Goal: Task Accomplishment & Management: Complete application form

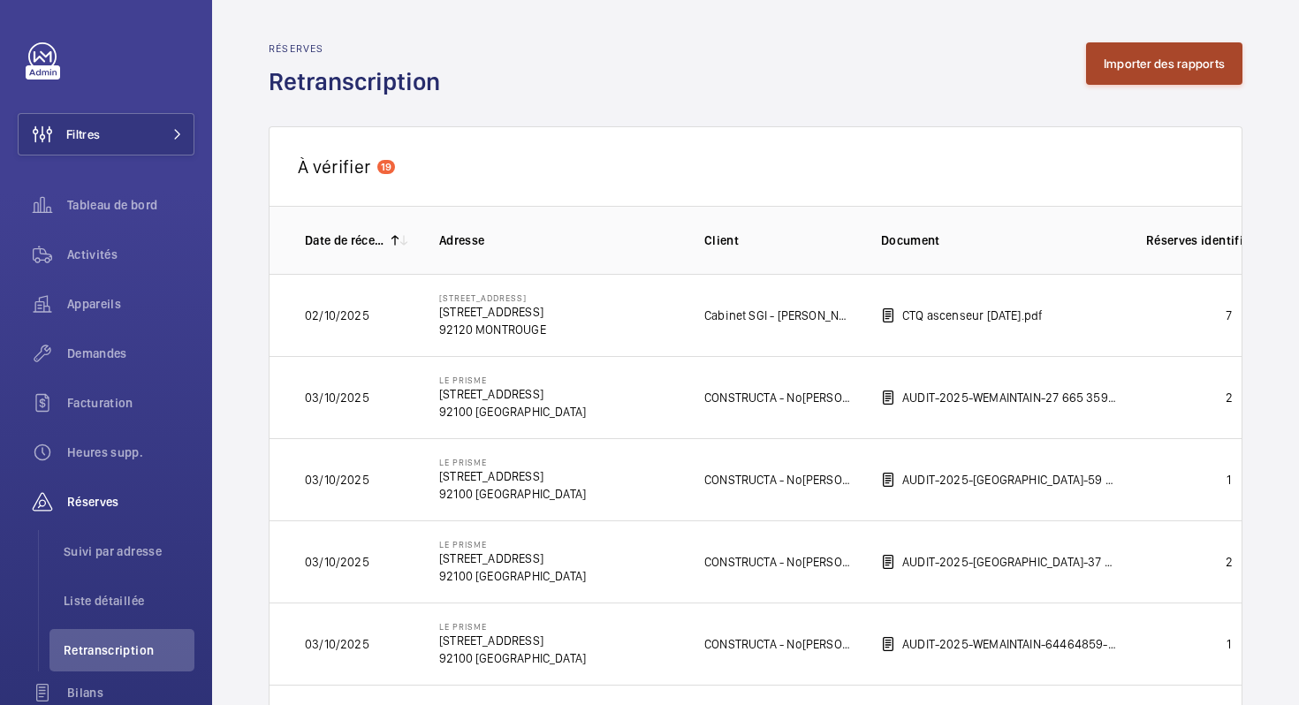
click at [1147, 76] on button "Importer des rapports" at bounding box center [1164, 63] width 156 height 42
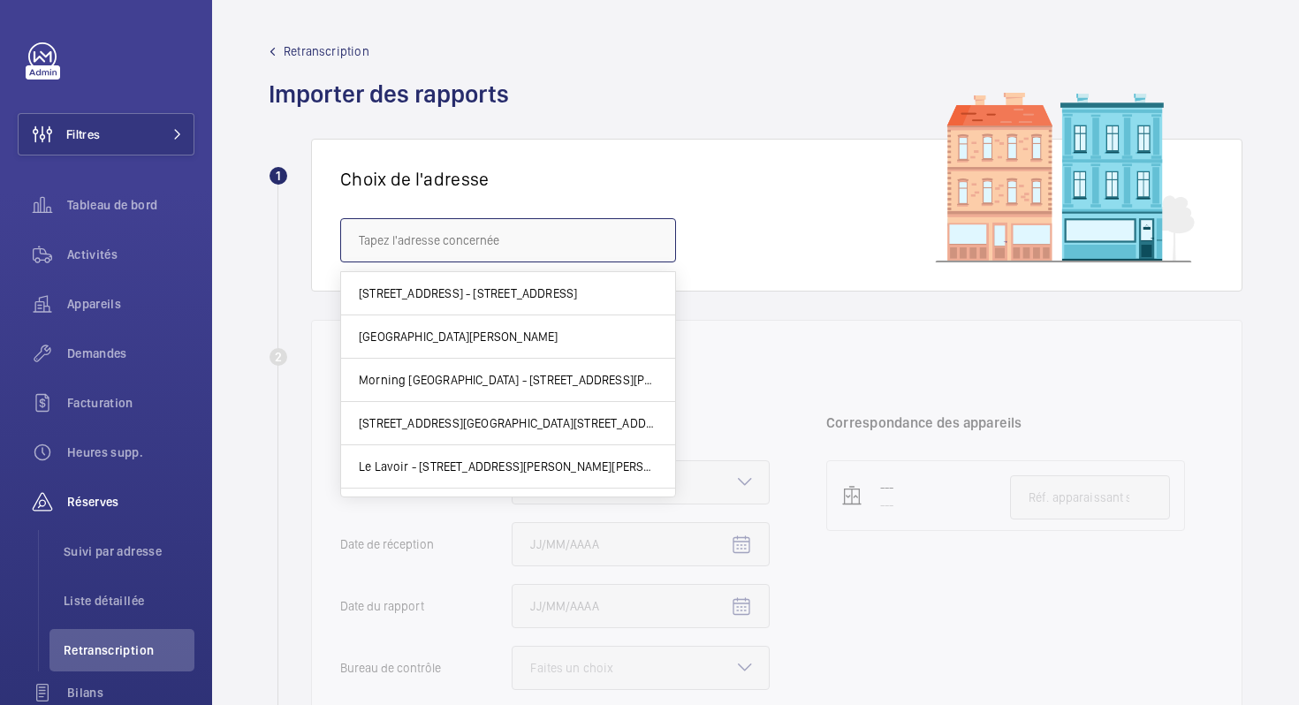
click at [466, 246] on input "text" at bounding box center [508, 240] width 336 height 44
paste input "Ok, je vais importer. Quand tu reçois quelque chose dans Front qui n’est pas po…"
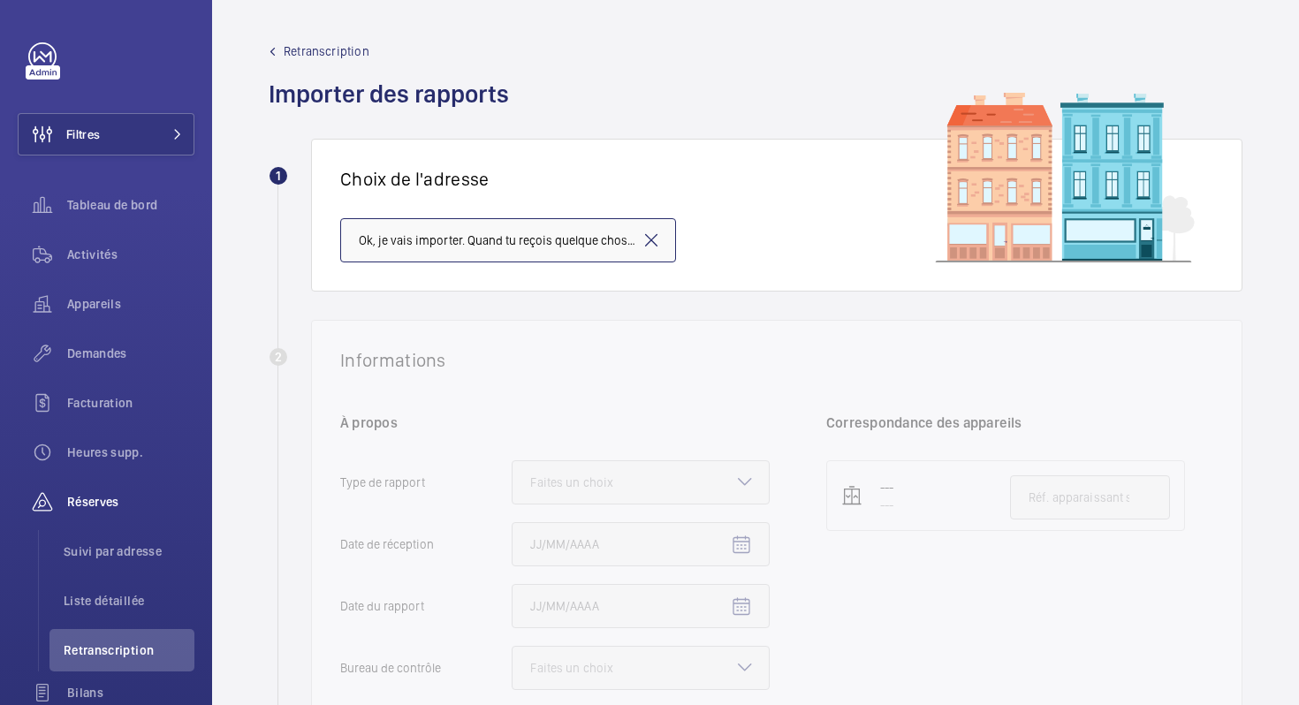
scroll to position [0, 937]
type input "Ok, je vais importer. Quand tu reçois quelque chose dans Front qui n’est pas po…"
click at [653, 239] on mat-icon at bounding box center [651, 240] width 21 height 21
click at [520, 247] on input "text" at bounding box center [508, 240] width 336 height 44
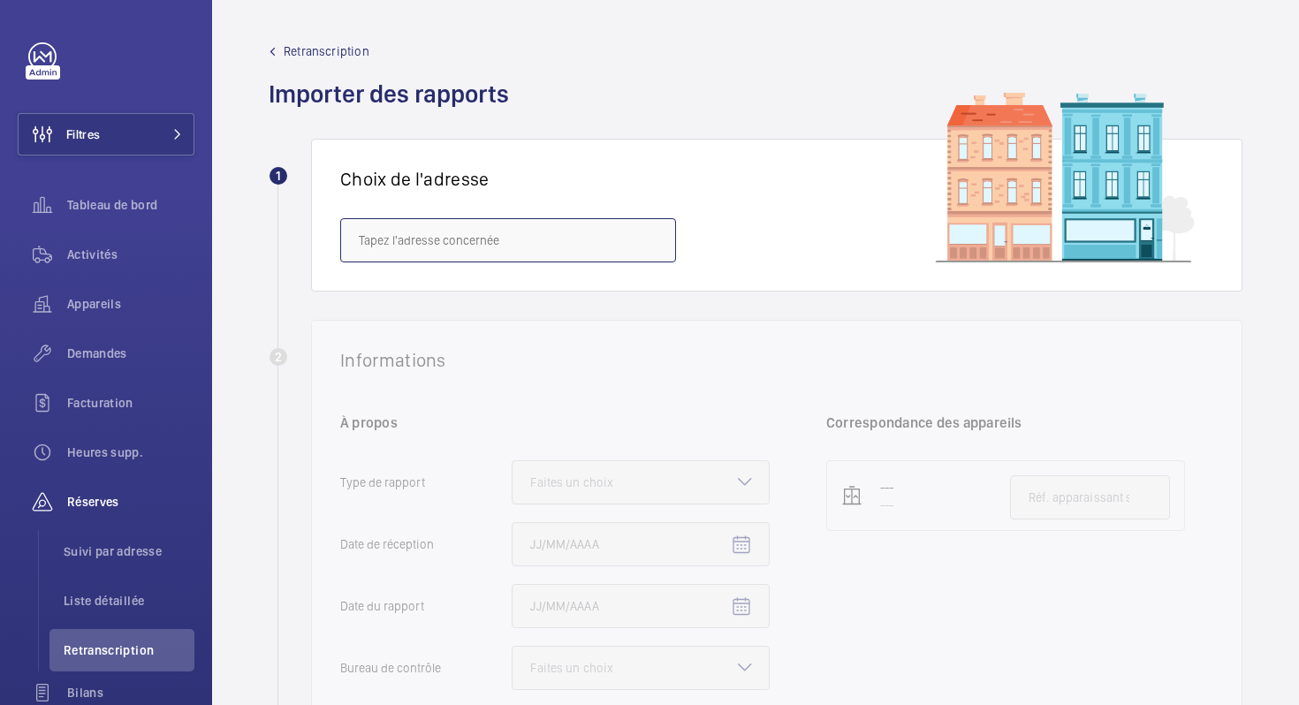
paste input "[STREET_ADDRESS]"
click at [419, 235] on input "[STREET_ADDRESS]" at bounding box center [508, 240] width 336 height 44
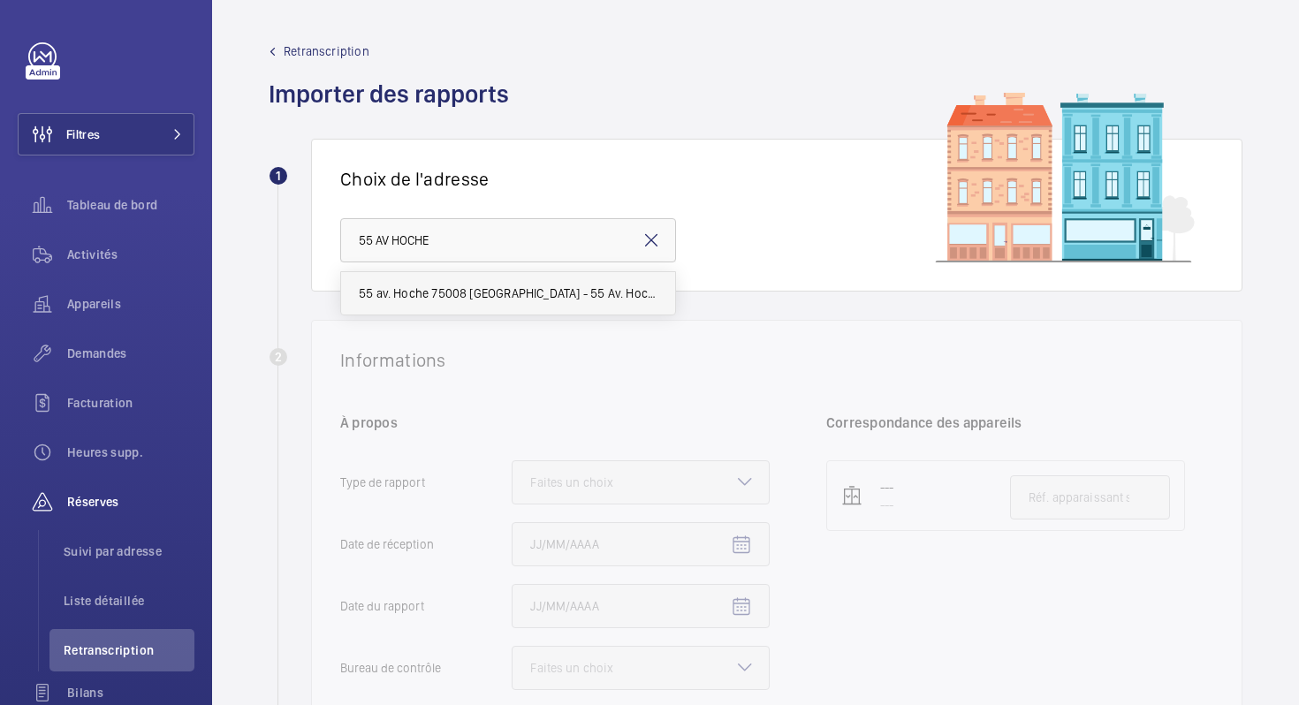
click at [405, 300] on span "55 av. Hoche 75008 [GEOGRAPHIC_DATA] - 55 Av. Hoche, [GEOGRAPHIC_DATA]" at bounding box center [508, 294] width 299 height 18
type input "55 av. Hoche 75008 [GEOGRAPHIC_DATA] - 55 Av. Hoche, [GEOGRAPHIC_DATA]"
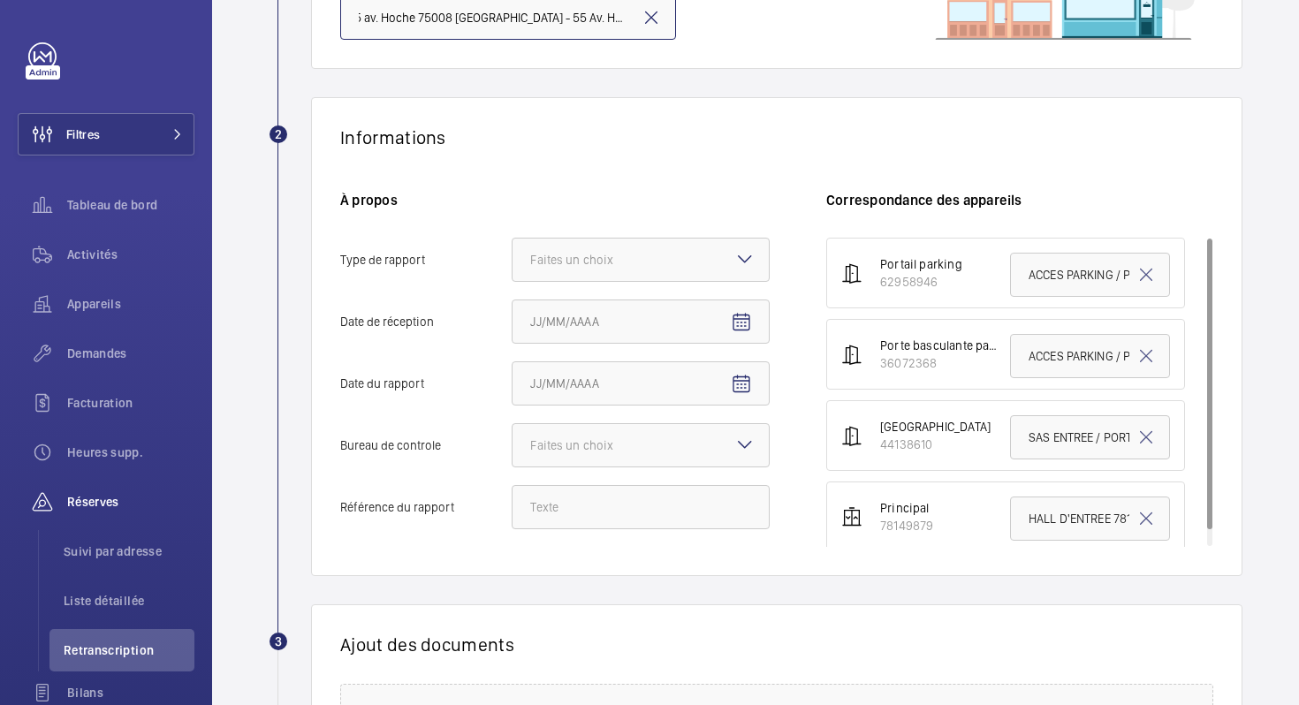
scroll to position [224, 0]
click at [619, 266] on div "Faites un choix" at bounding box center [593, 259] width 127 height 18
click at [512, 266] on input "Type de rapport Faites un choix" at bounding box center [512, 259] width 0 height 42
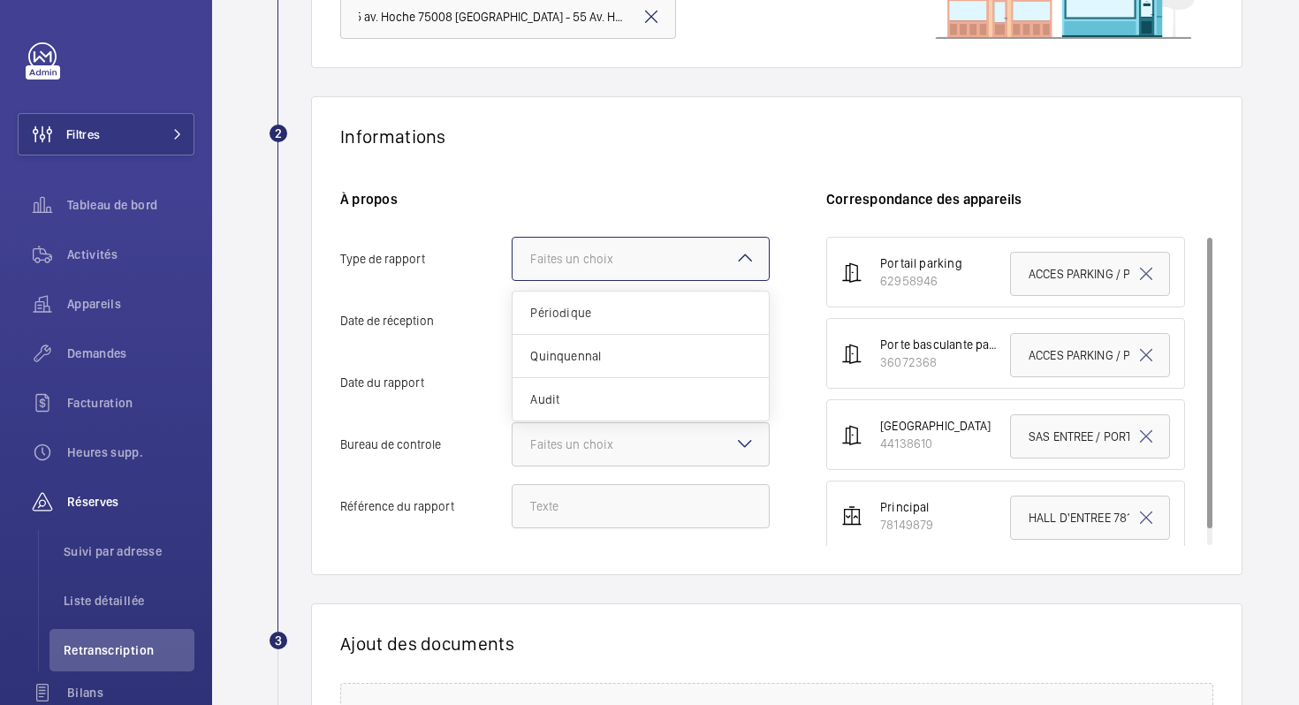
scroll to position [0, 0]
click at [608, 304] on span "Périodique" at bounding box center [640, 313] width 221 height 18
click at [512, 280] on input "Type de rapport Faites un choix Périodique Quinquennal Audit" at bounding box center [512, 259] width 0 height 42
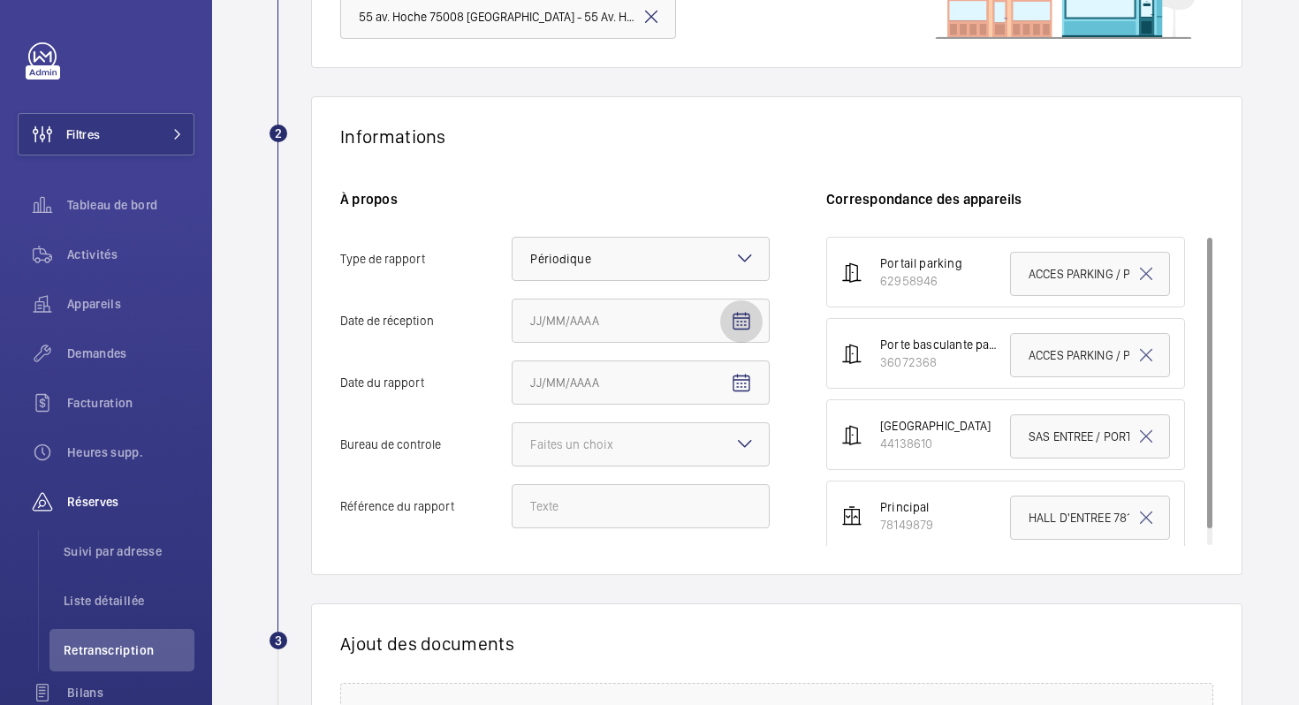
click at [736, 326] on mat-icon "Open calendar" at bounding box center [741, 321] width 21 height 21
click at [686, 506] on span "10" at bounding box center [679, 500] width 32 height 32
type input "10/10/2025"
click at [737, 375] on mat-icon "Open calendar" at bounding box center [741, 383] width 21 height 21
click at [567, 564] on span "7" at bounding box center [573, 562] width 32 height 32
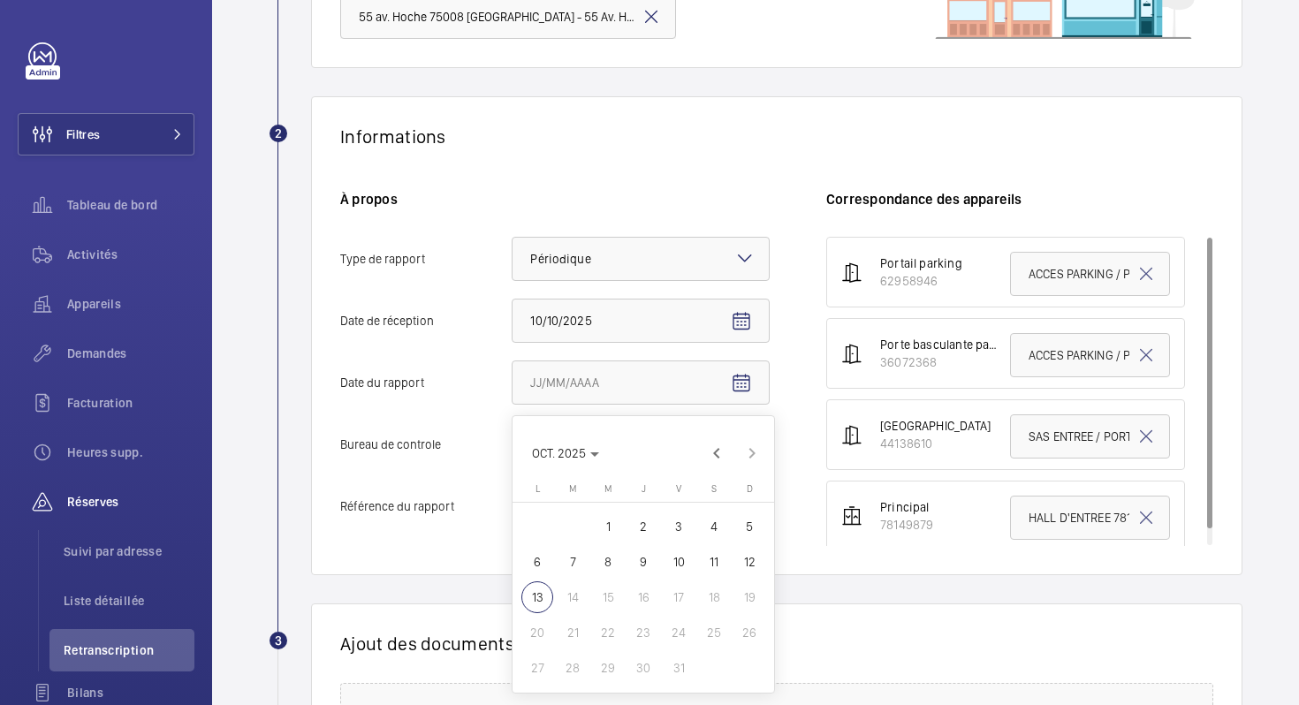
type input "07/10/2025"
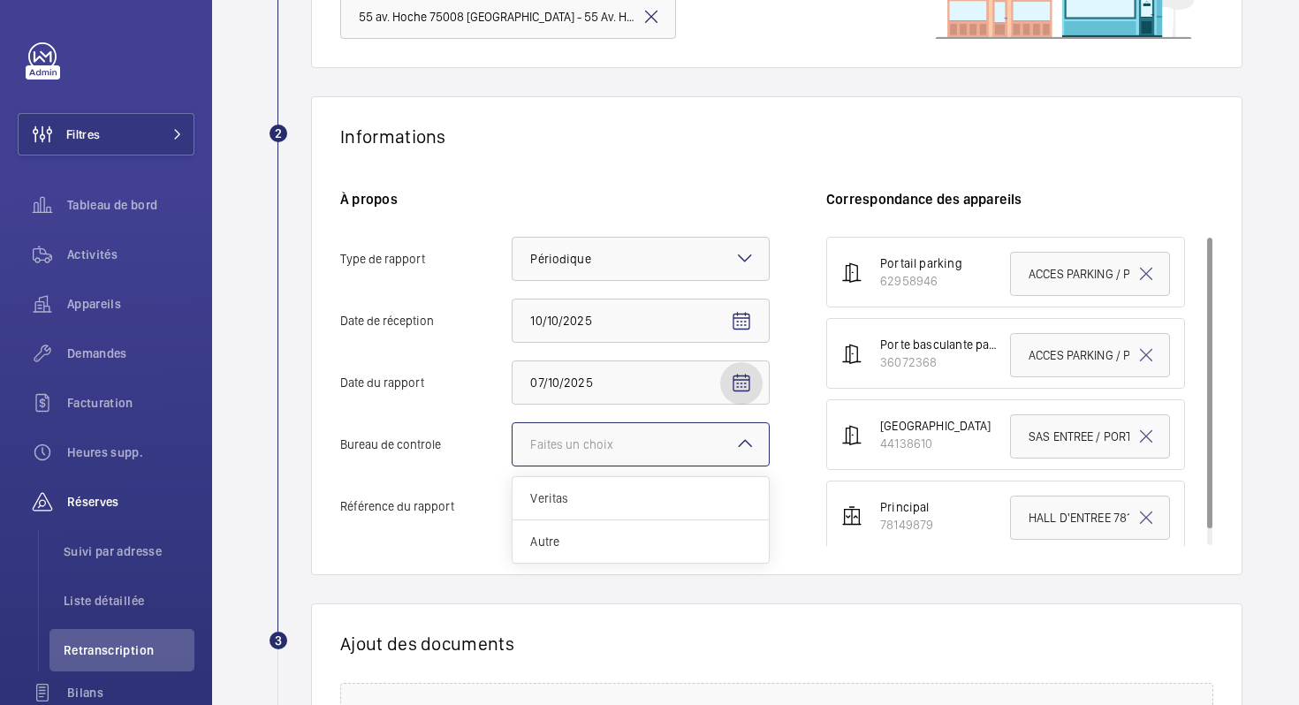
click at [717, 443] on div at bounding box center [640, 444] width 256 height 42
click at [512, 443] on input "Bureau de controle Faites un choix Veritas Autre" at bounding box center [512, 444] width 0 height 42
click at [606, 502] on span "Veritas" at bounding box center [640, 498] width 221 height 18
click at [512, 466] on input "Bureau de controle Faites un choix Veritas Autre" at bounding box center [512, 444] width 0 height 42
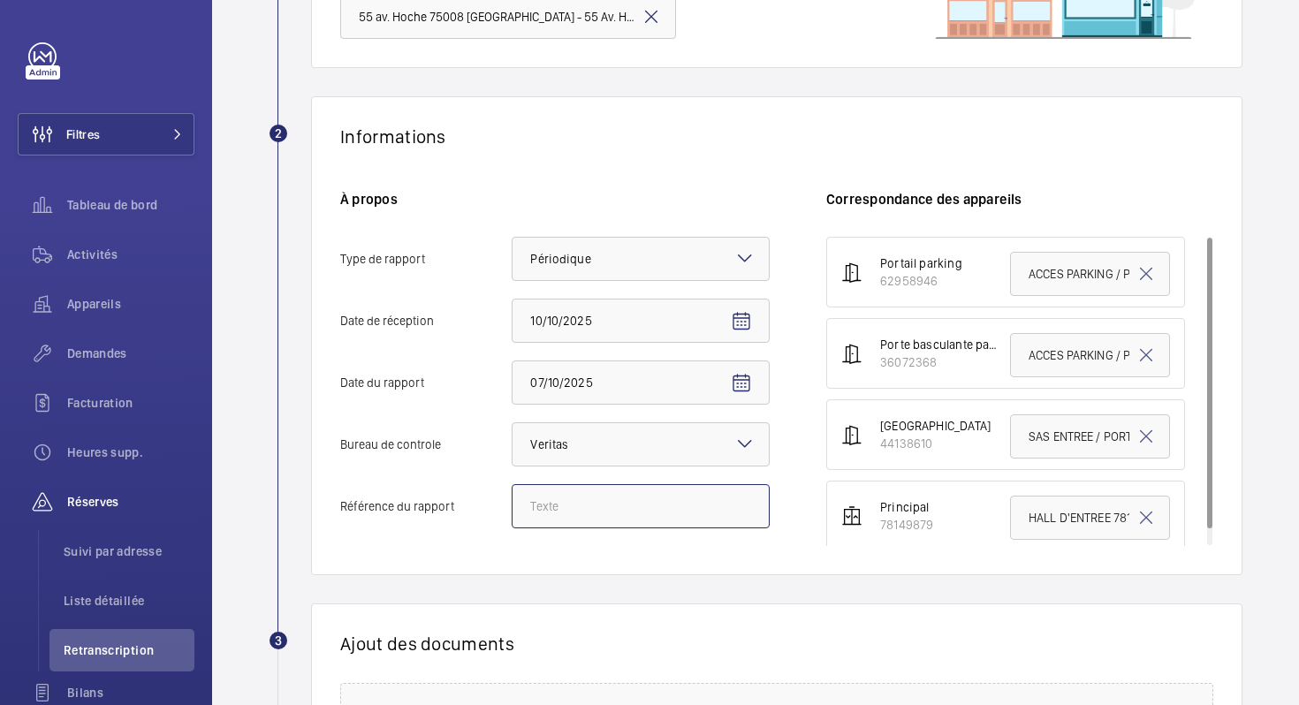
click at [605, 513] on input "Référence du rapport" at bounding box center [641, 506] width 258 height 44
paste input "9636524/2.10.1.R"
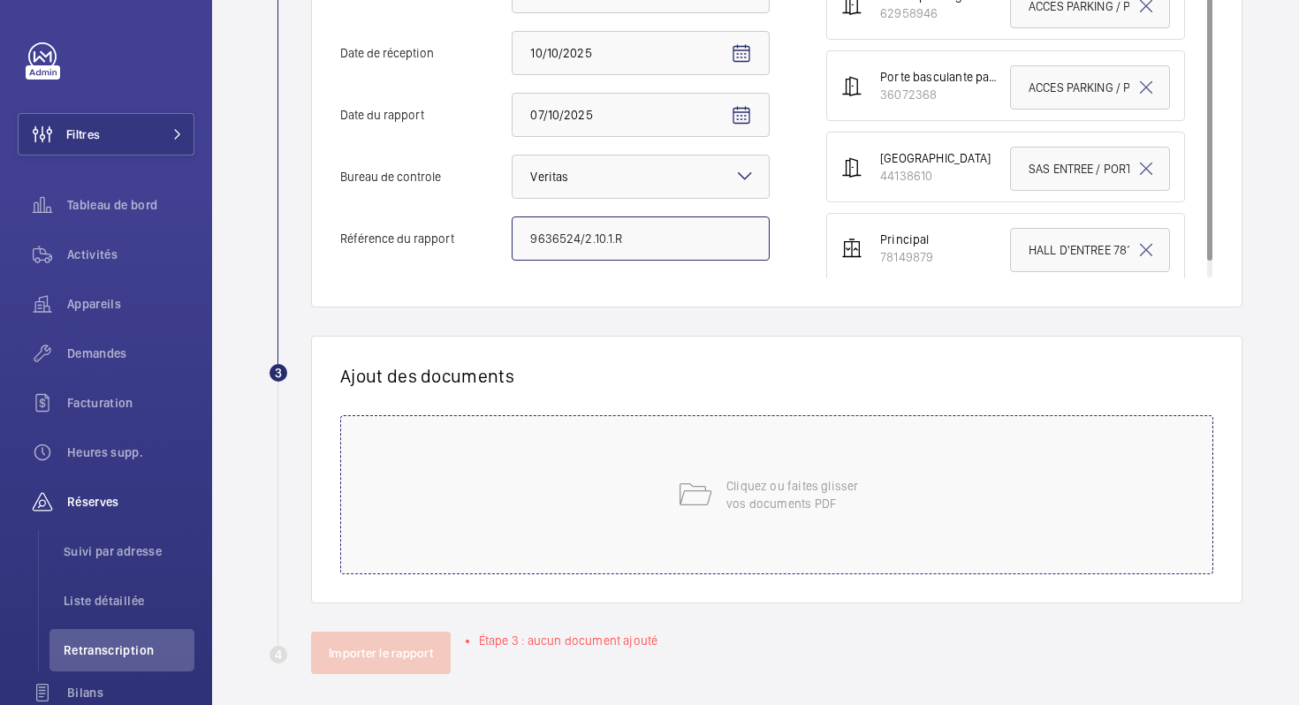
type input "9636524/2.10.1.R"
click at [673, 481] on div "Cliquez ou faites glisser vos documents PDF" at bounding box center [776, 494] width 873 height 159
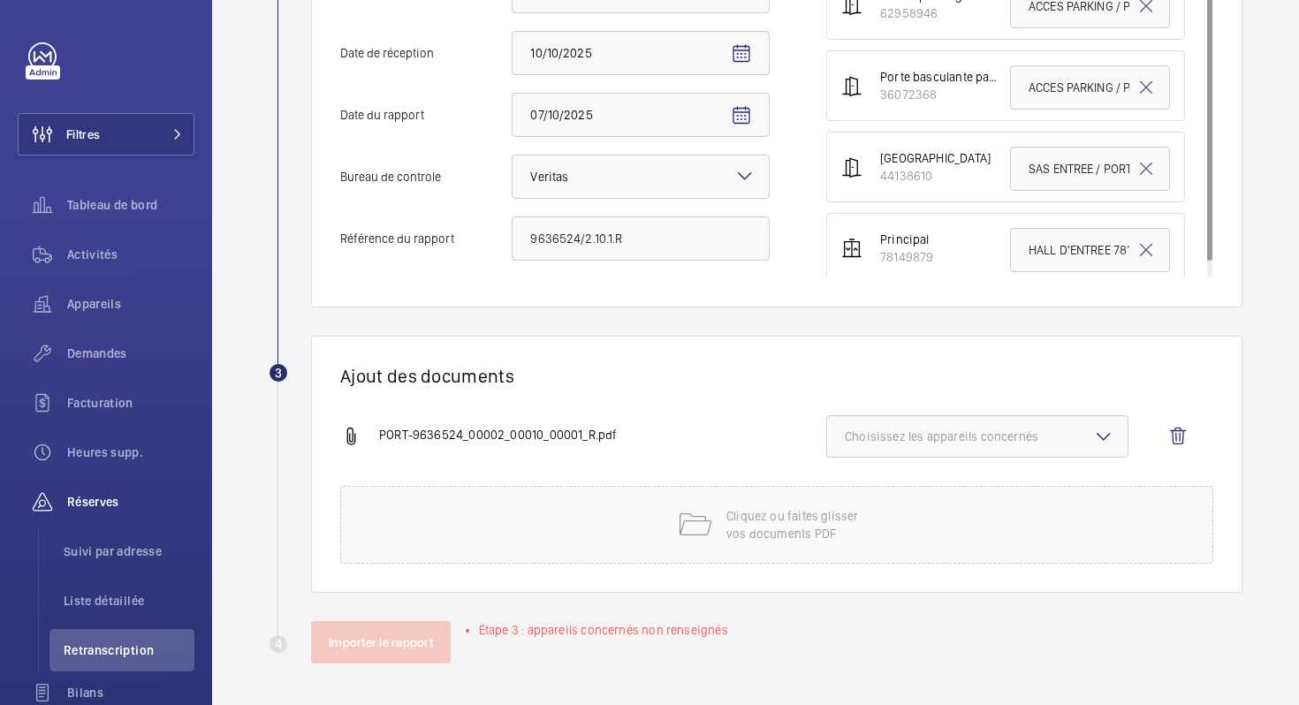
click at [901, 445] on button "Choisissez les appareils concernés" at bounding box center [977, 436] width 302 height 42
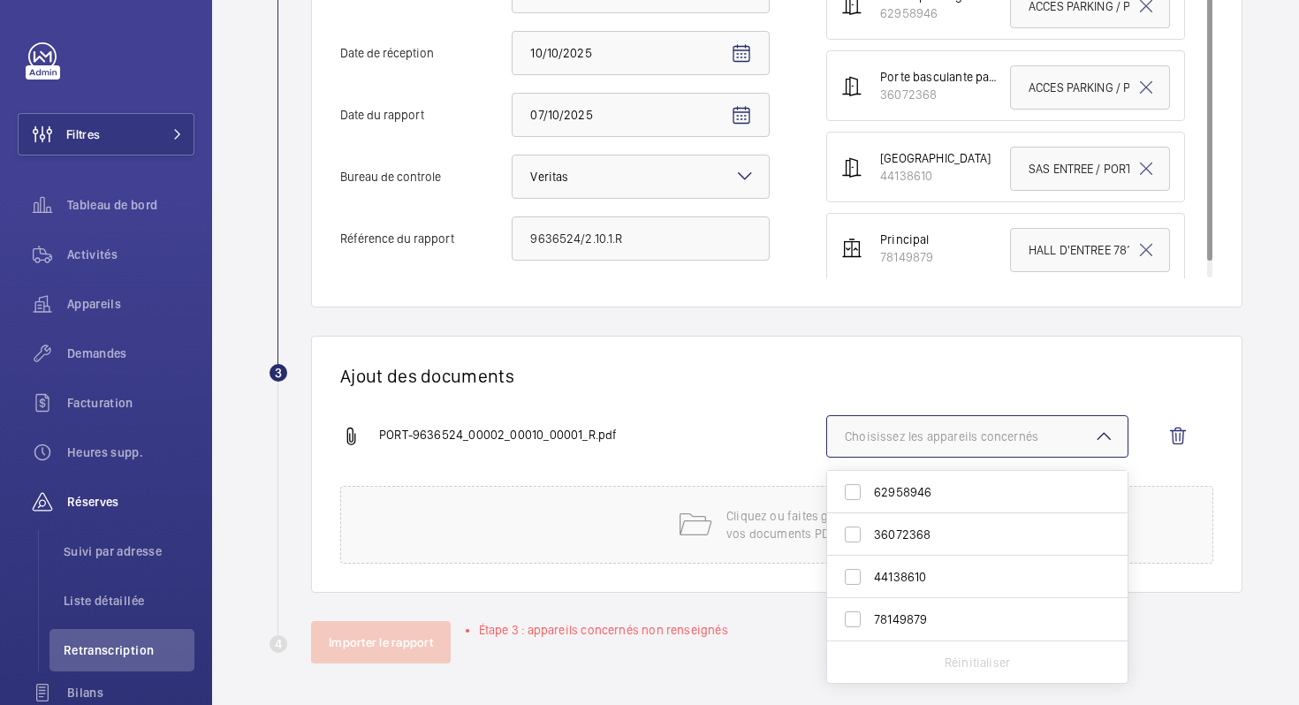
click at [888, 541] on span "36072368" at bounding box center [978, 535] width 209 height 18
click at [870, 541] on input "36072368" at bounding box center [852, 534] width 35 height 35
checkbox input "true"
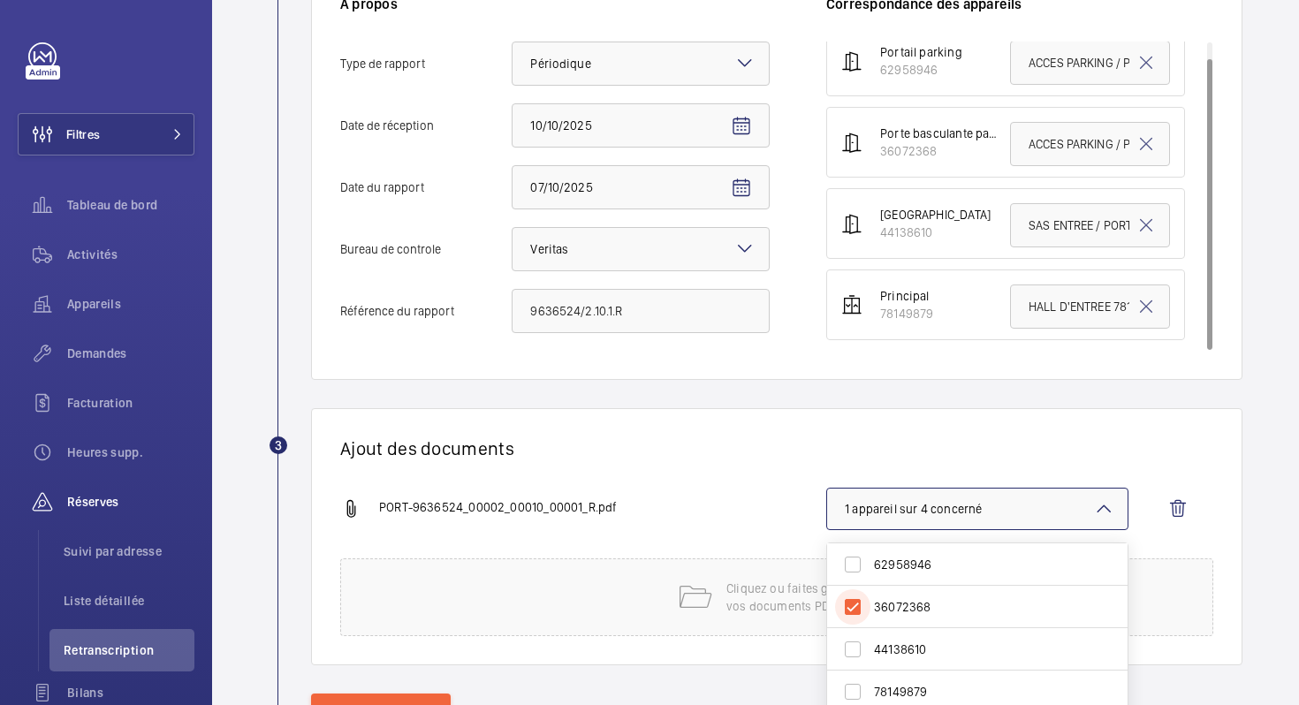
scroll to position [0, 0]
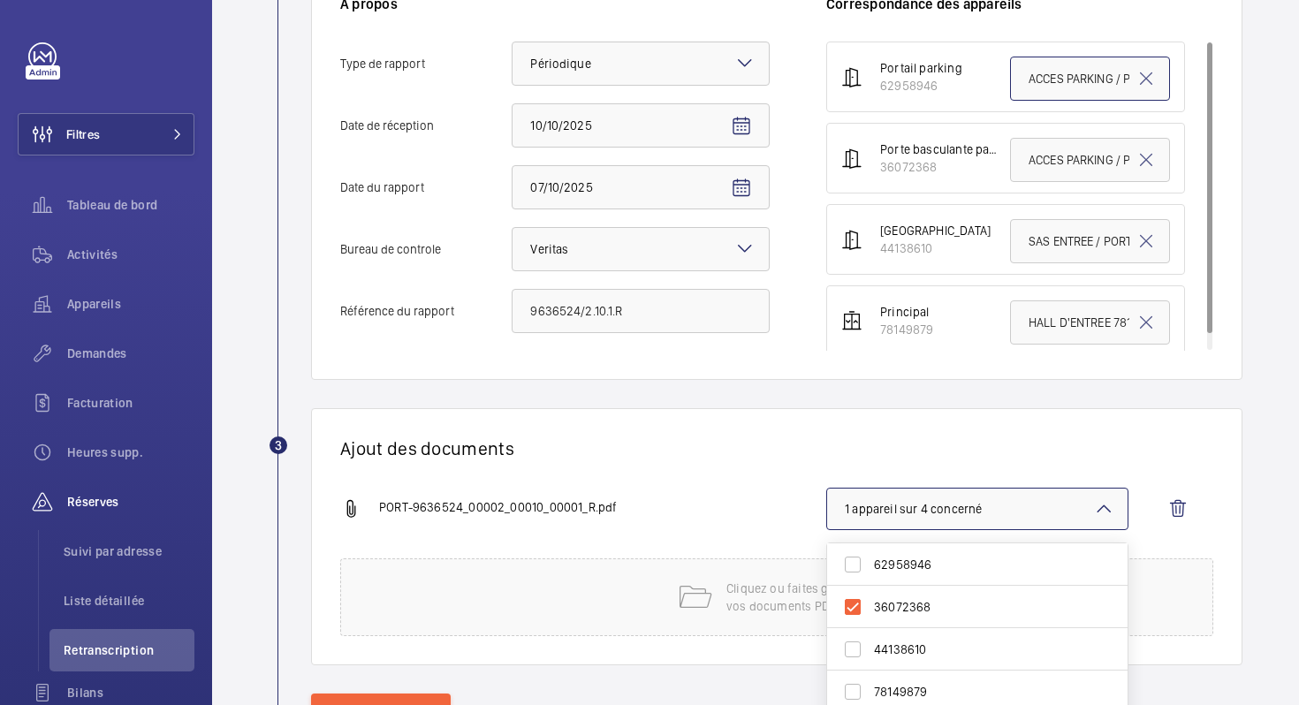
click at [1052, 79] on input "ACCES PARKING / PORTE EXTERIEURE62958946" at bounding box center [1090, 79] width 160 height 44
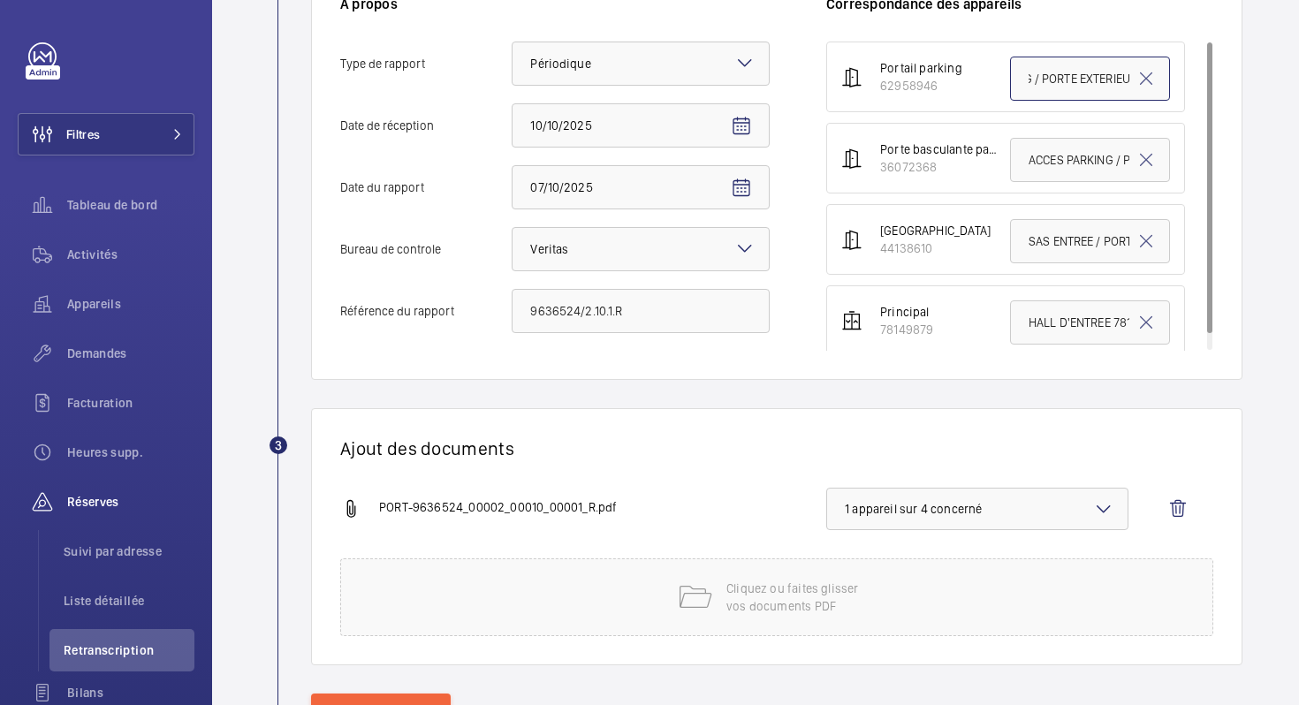
scroll to position [0, 155]
drag, startPoint x: 1036, startPoint y: 79, endPoint x: 1155, endPoint y: 101, distance: 121.3
click at [1155, 101] on li "Portail parking 62958946 ACCES PARKING / PORTE EXTERIEURE62958946" at bounding box center [1005, 77] width 359 height 71
drag, startPoint x: 1026, startPoint y: 159, endPoint x: 1175, endPoint y: 169, distance: 149.6
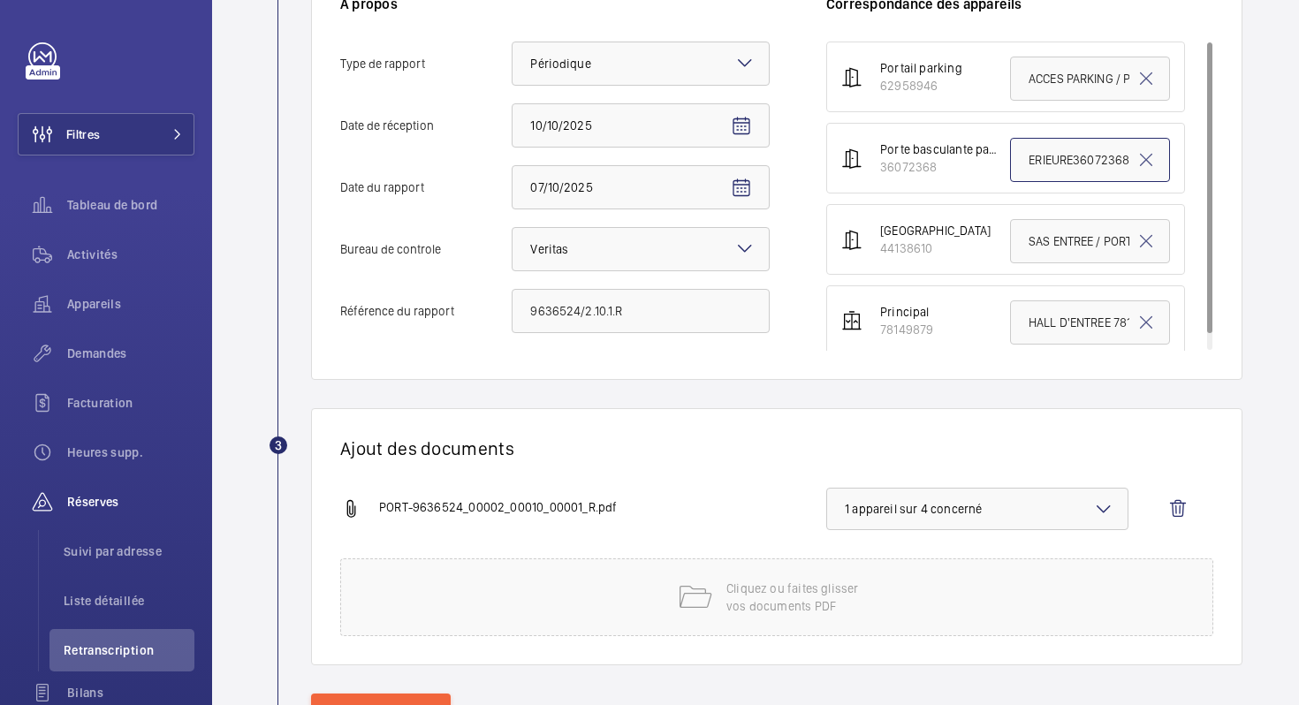
click at [1175, 169] on li "Porte basculante parking 36072368 ACCES PARKING / PORTE INTERIEURE36072368" at bounding box center [1005, 158] width 359 height 71
click at [924, 512] on span "1 appareil sur 4 concerné" at bounding box center [977, 509] width 265 height 18
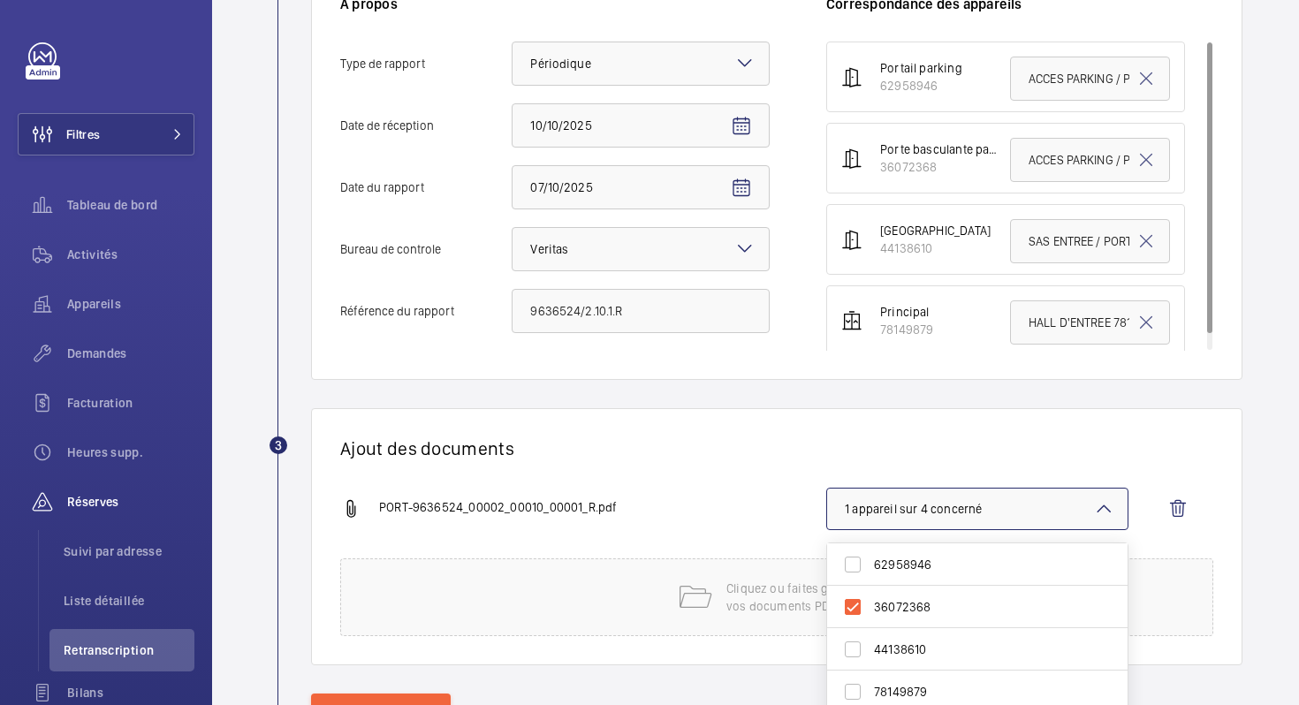
click at [899, 544] on label "62958946" at bounding box center [964, 564] width 274 height 42
click at [870, 547] on input "62958946" at bounding box center [852, 564] width 35 height 35
checkbox input "true"
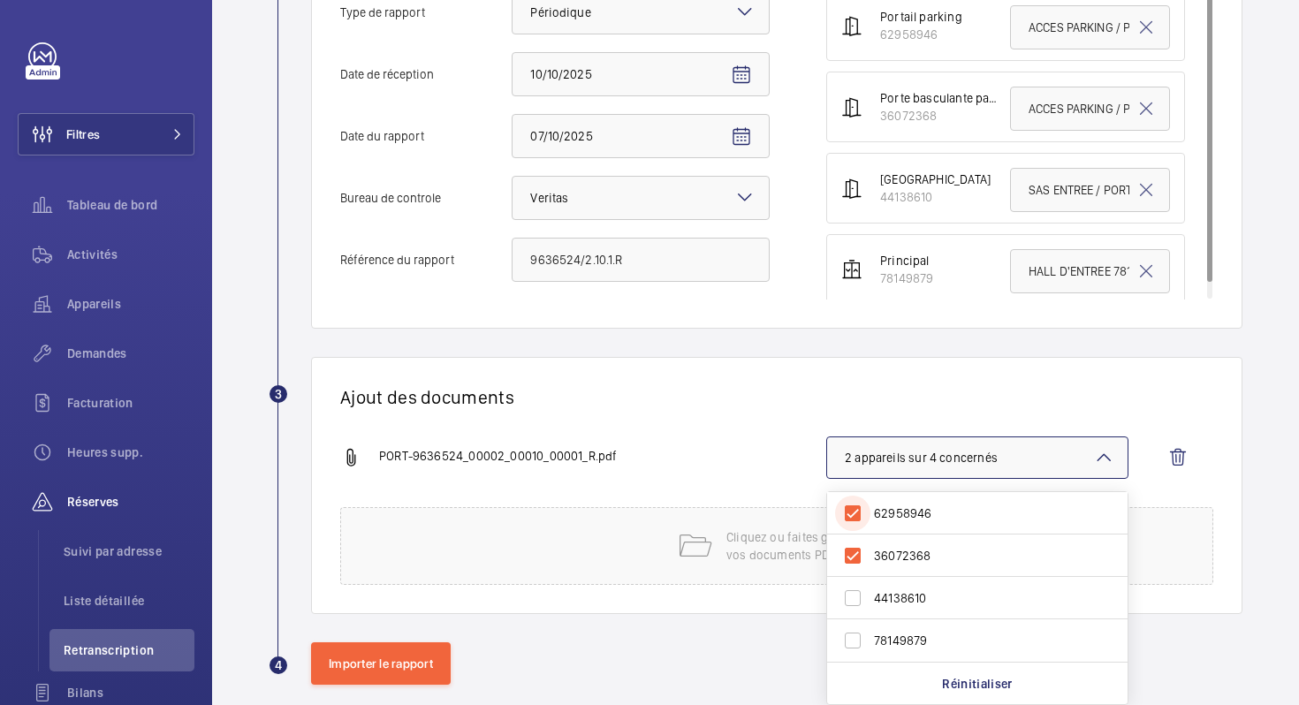
scroll to position [469, 0]
click at [1054, 194] on input "SAS ENTREE / PORTE EXTERIEURE / [GEOGRAPHIC_DATA]" at bounding box center [1090, 191] width 160 height 44
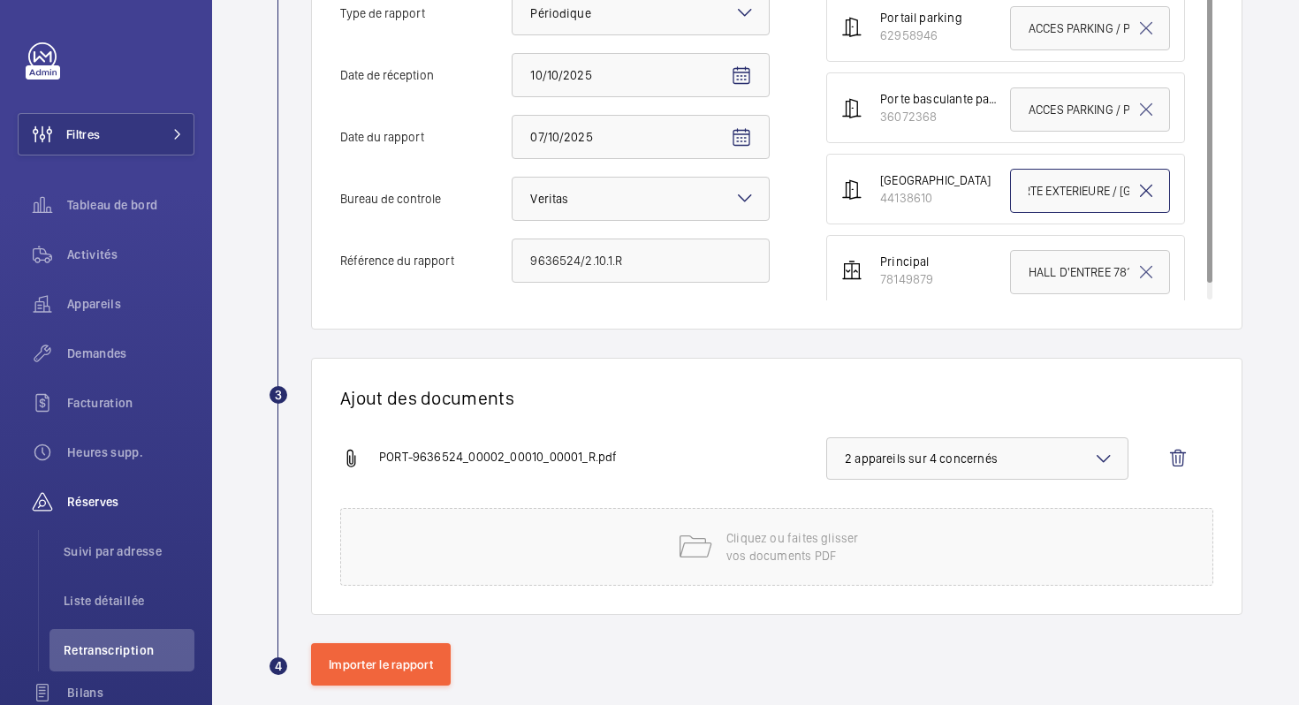
scroll to position [0, 196]
drag, startPoint x: 1048, startPoint y: 196, endPoint x: 1138, endPoint y: 199, distance: 90.2
click at [1138, 199] on div "SAS ENTREE / PORTE EXTERIEURE / [GEOGRAPHIC_DATA]" at bounding box center [1090, 191] width 160 height 44
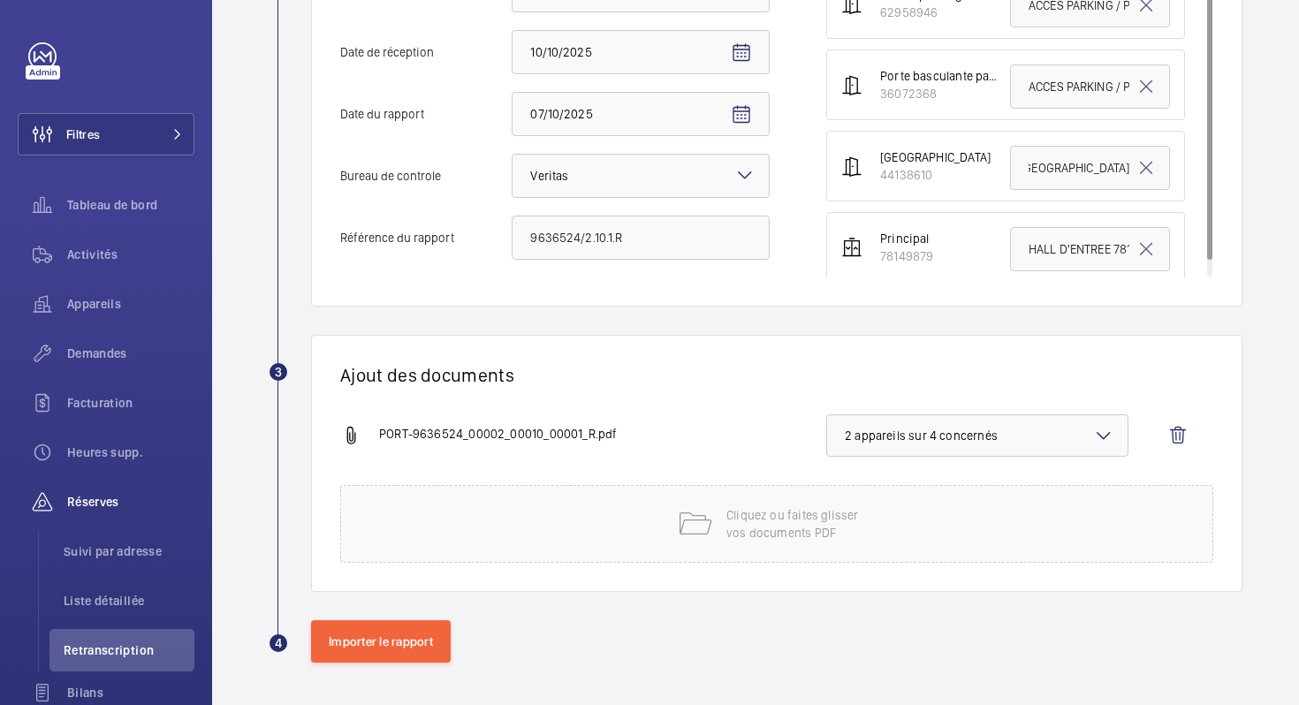
scroll to position [0, 0]
click at [993, 441] on span "2 appareils sur 4 concernés" at bounding box center [977, 436] width 265 height 18
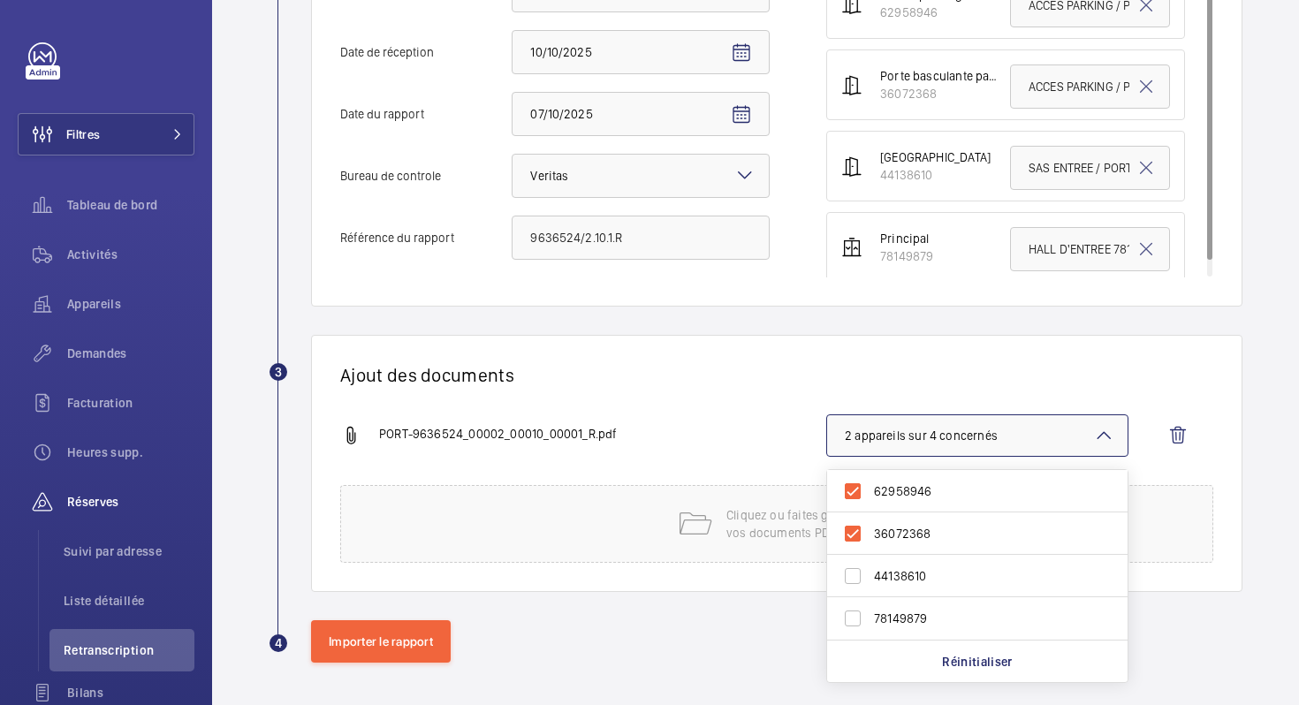
click at [899, 574] on span "44138610" at bounding box center [978, 576] width 209 height 18
click at [870, 574] on input "44138610" at bounding box center [852, 575] width 35 height 35
checkbox input "true"
click at [760, 440] on div "PORT-9636524_00002_00010_00001_R.pdf" at bounding box center [583, 435] width 486 height 21
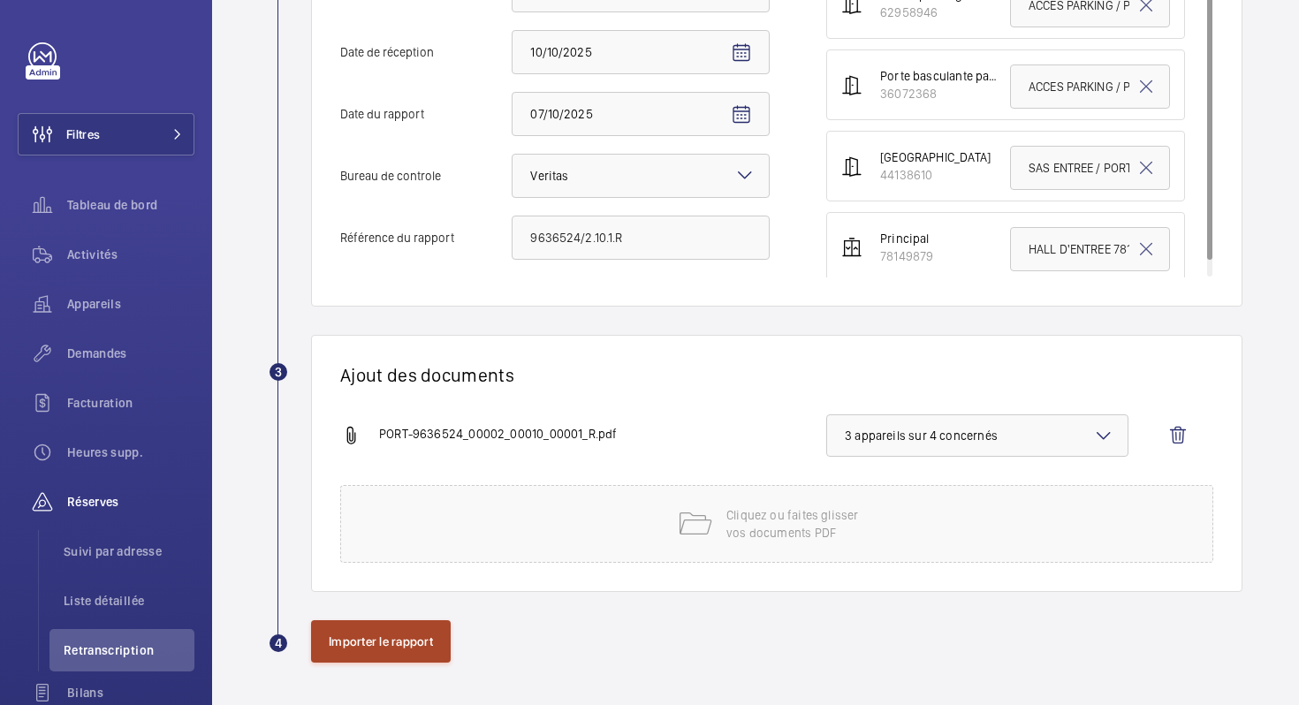
click at [353, 654] on button "Importer le rapport" at bounding box center [381, 641] width 140 height 42
